Goal: Use online tool/utility: Utilize a website feature to perform a specific function

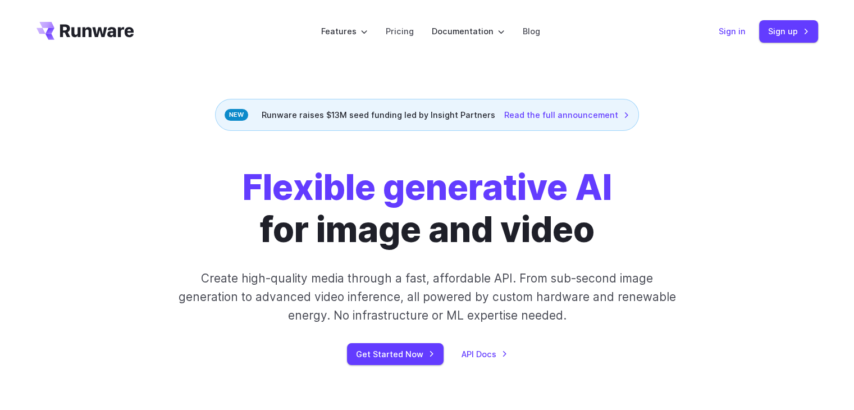
click at [735, 36] on link "Sign in" at bounding box center [732, 31] width 27 height 13
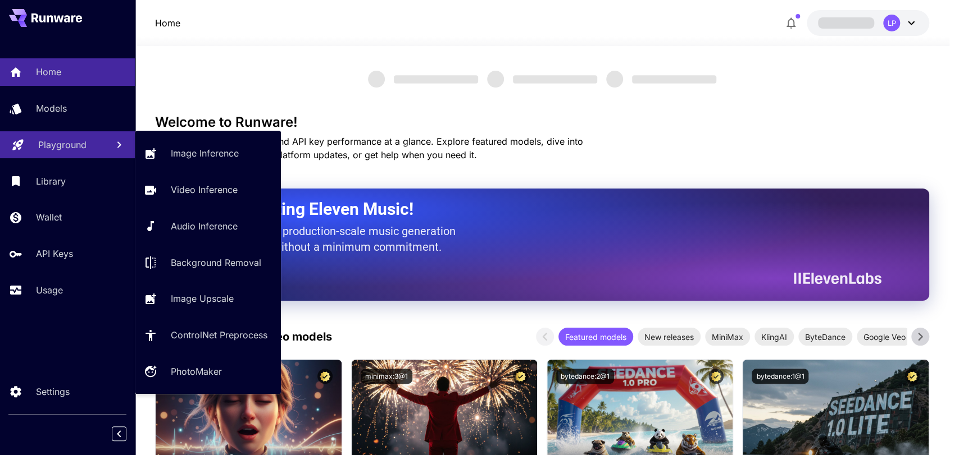
click at [43, 151] on p "Playground" at bounding box center [62, 144] width 48 height 13
